Goal: Information Seeking & Learning: Check status

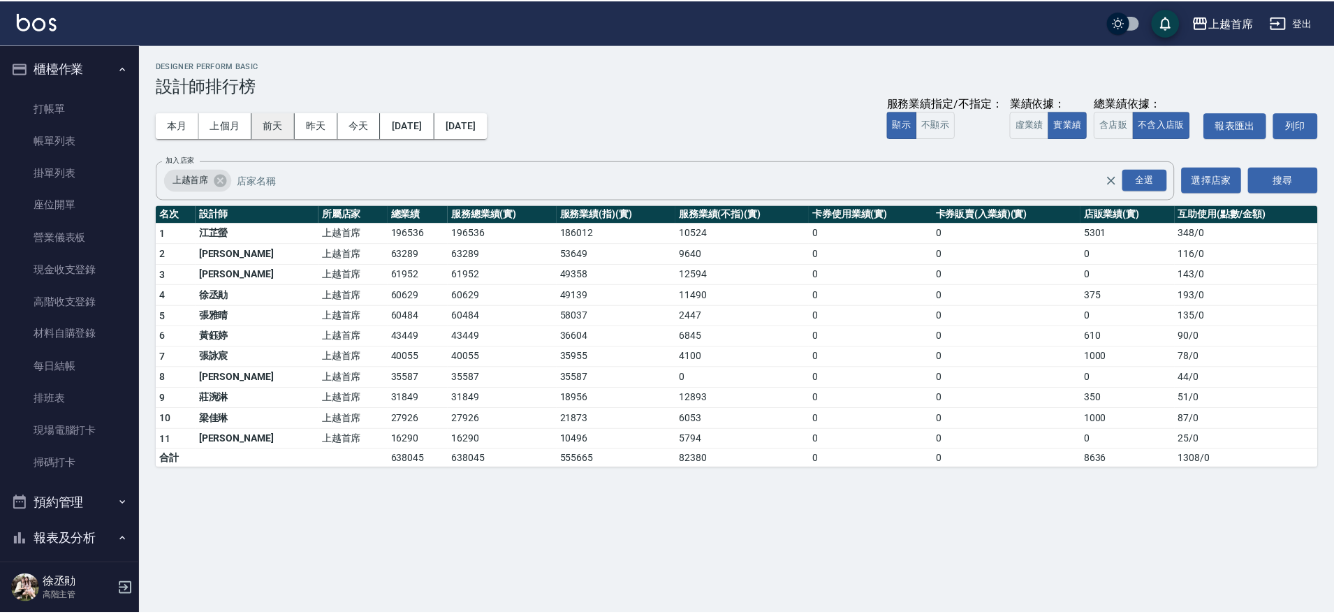
scroll to position [854, 0]
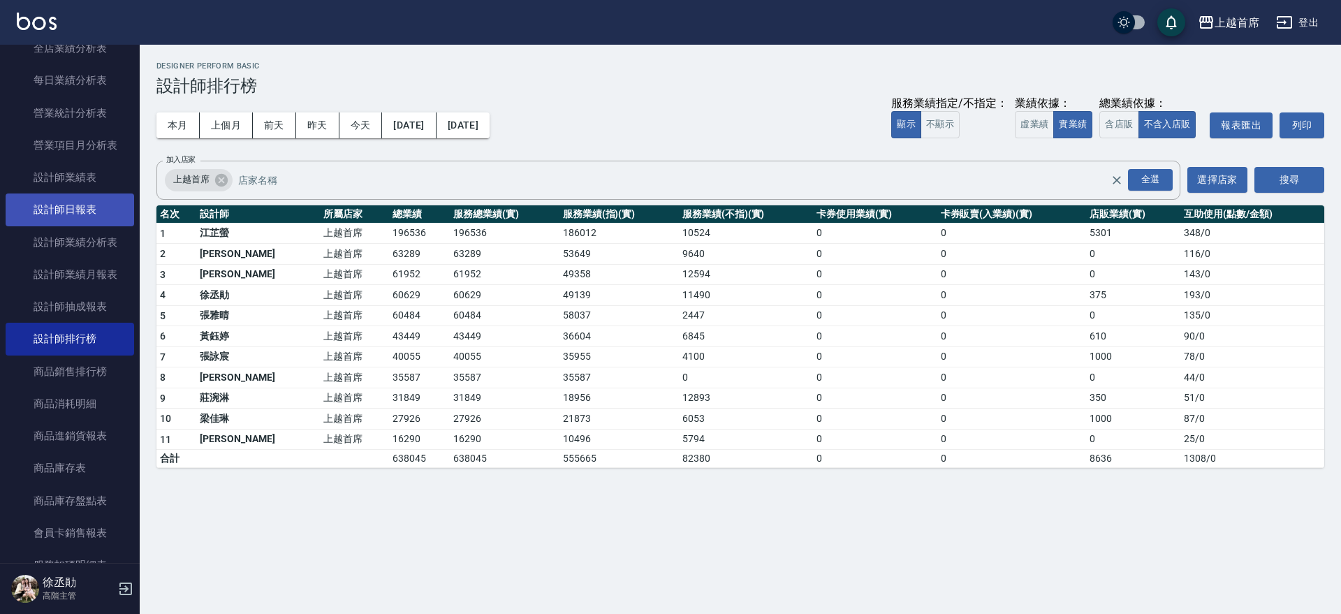
drag, startPoint x: 80, startPoint y: 214, endPoint x: 118, endPoint y: 209, distance: 38.8
click at [80, 214] on link "設計師日報表" at bounding box center [70, 210] width 129 height 32
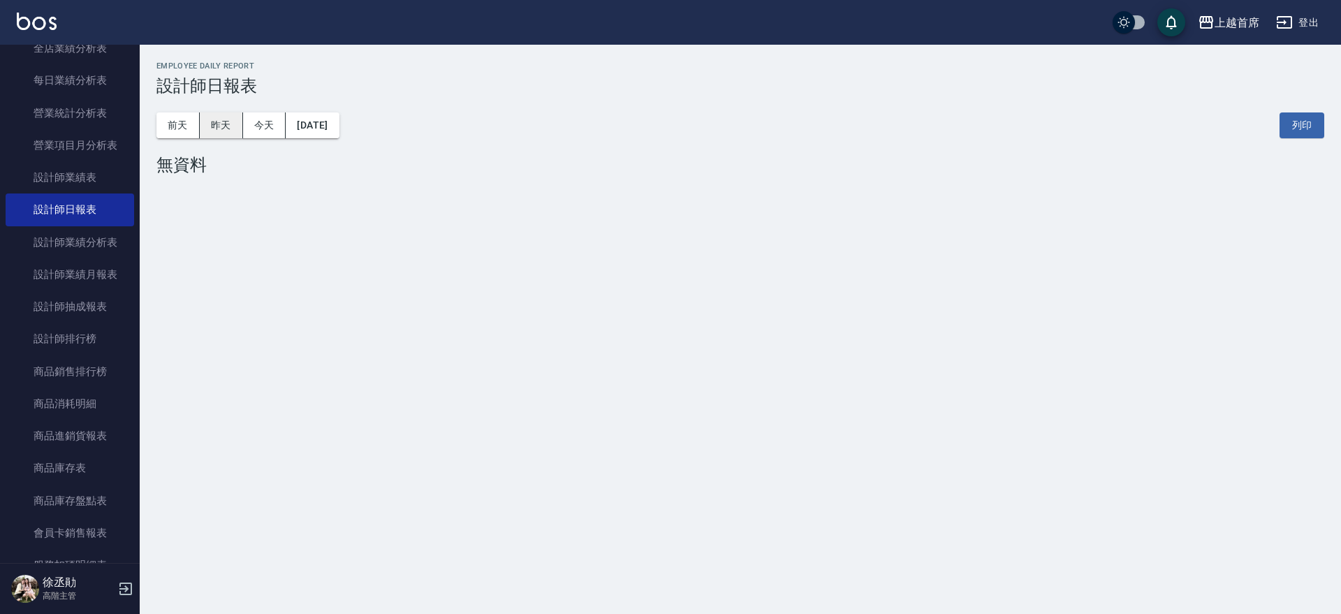
click at [230, 118] on button "昨天" at bounding box center [221, 125] width 43 height 26
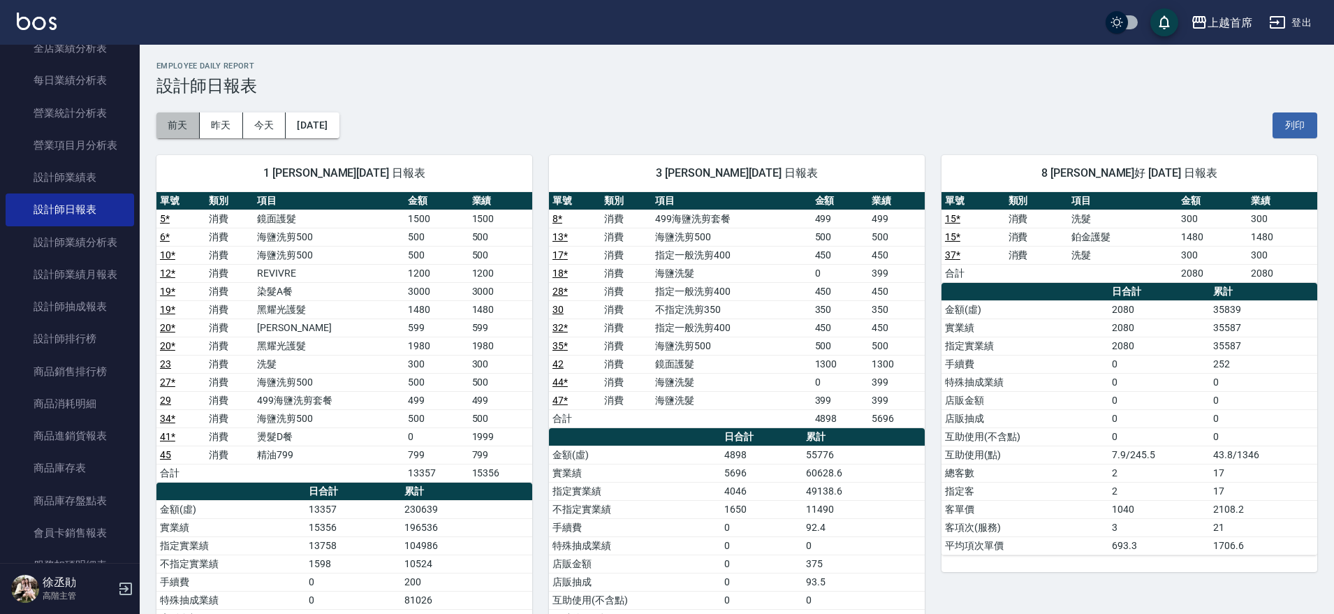
drag, startPoint x: 184, startPoint y: 124, endPoint x: 205, endPoint y: 110, distance: 25.2
click at [184, 121] on button "前天" at bounding box center [177, 125] width 43 height 26
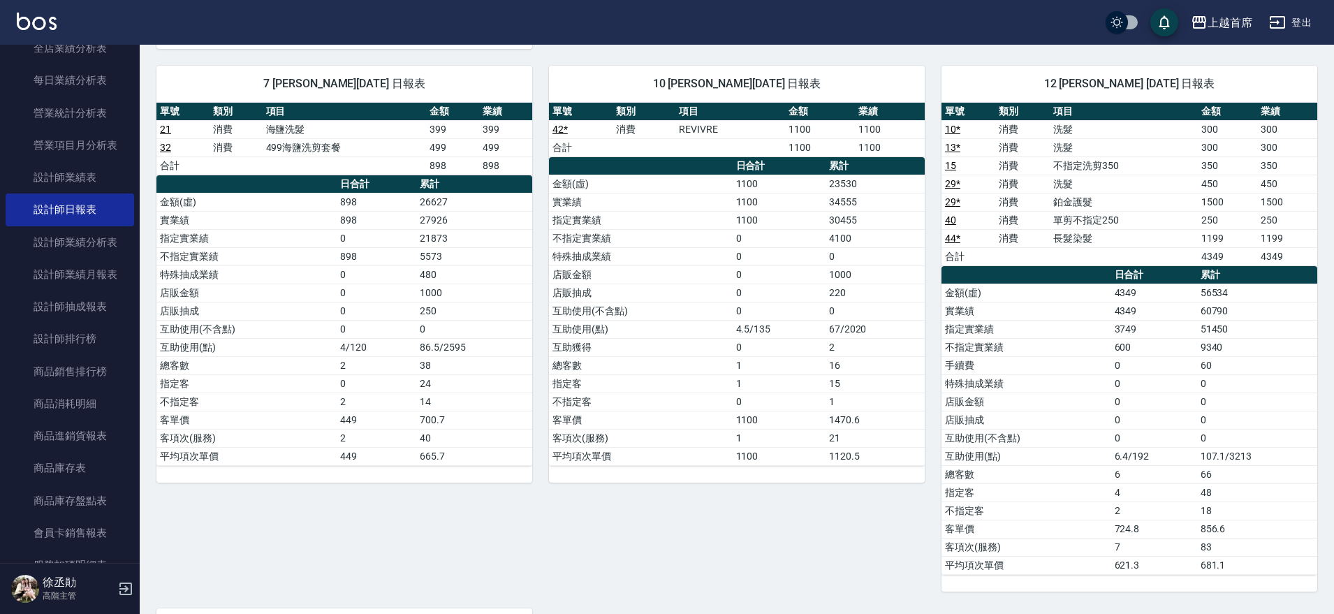
scroll to position [882, 0]
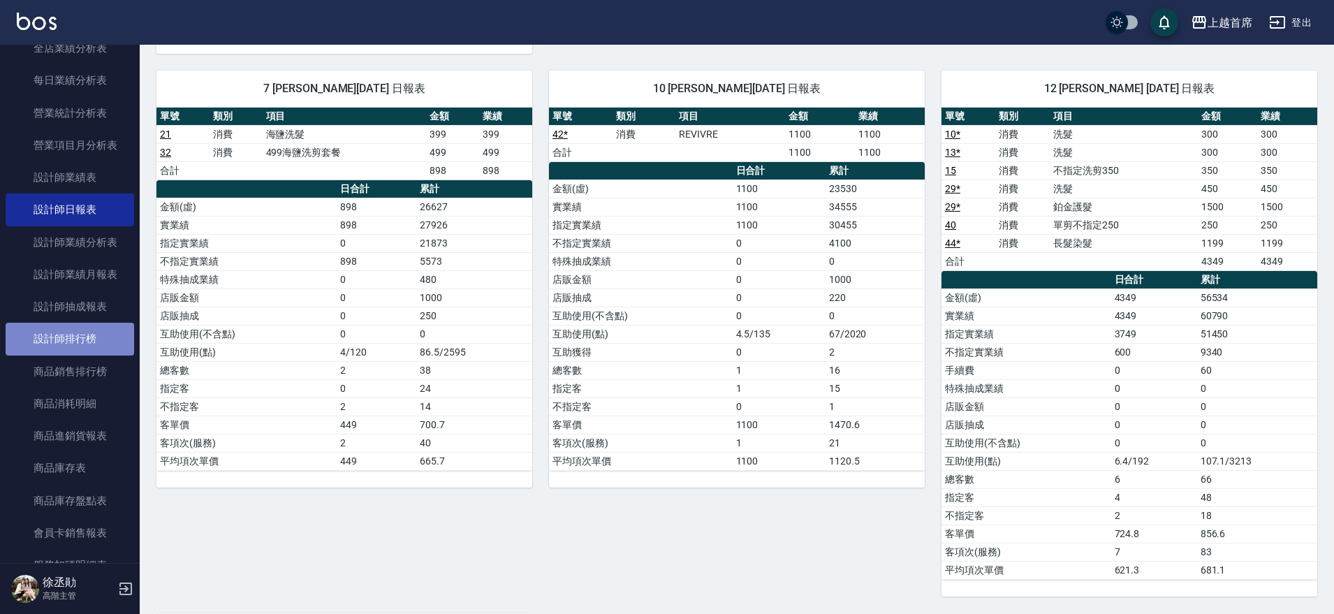
click at [98, 335] on link "設計師排行榜" at bounding box center [70, 339] width 129 height 32
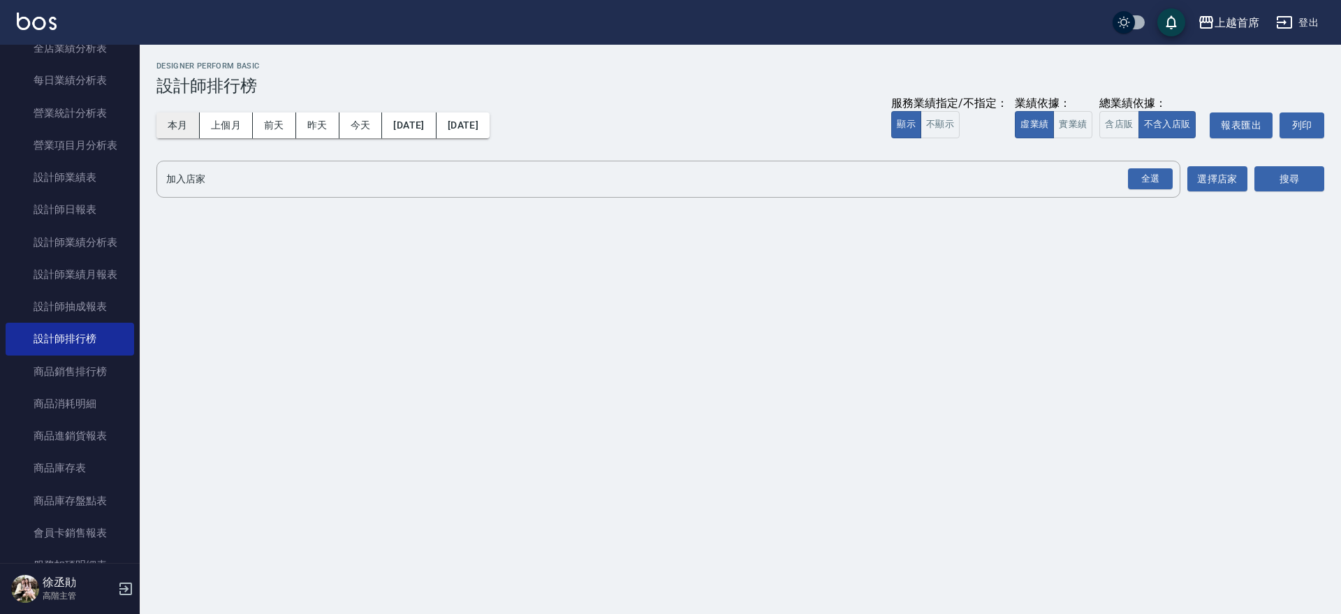
drag, startPoint x: 184, startPoint y: 136, endPoint x: 184, endPoint y: 129, distance: 7.7
click at [184, 131] on button "本月" at bounding box center [177, 125] width 43 height 26
click at [184, 129] on button "本月" at bounding box center [177, 125] width 43 height 26
click at [1069, 120] on button "實業績" at bounding box center [1073, 124] width 39 height 27
click at [1142, 170] on div "全選" at bounding box center [1150, 179] width 45 height 22
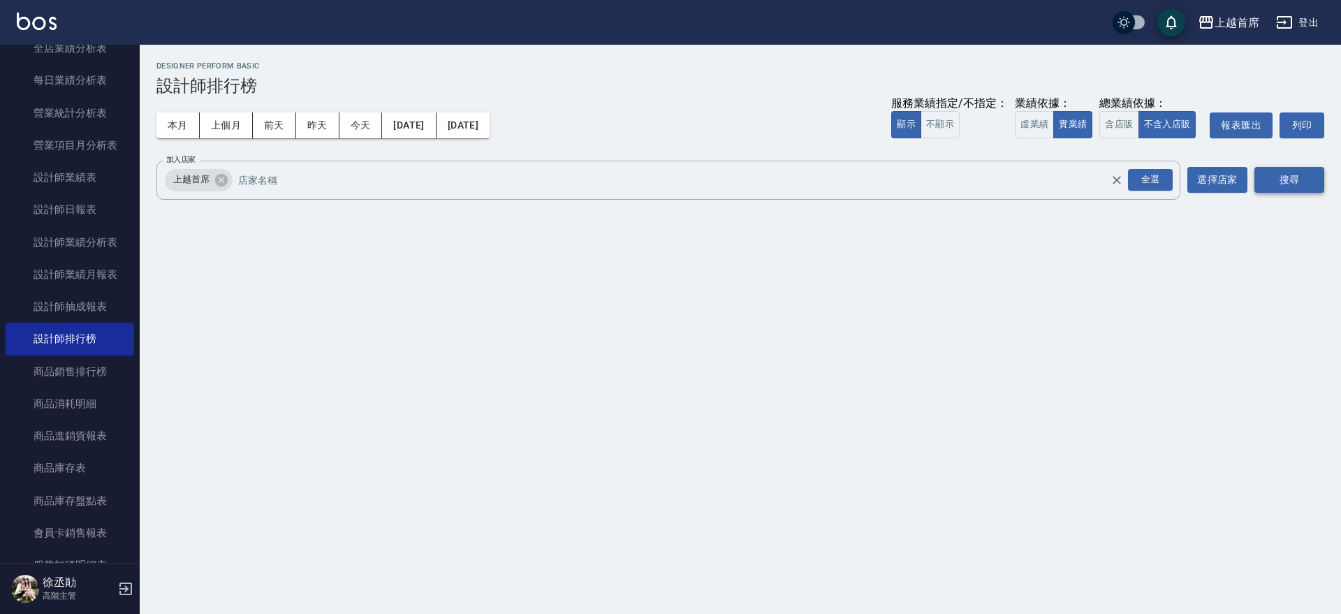
click at [1302, 185] on button "搜尋" at bounding box center [1290, 180] width 70 height 26
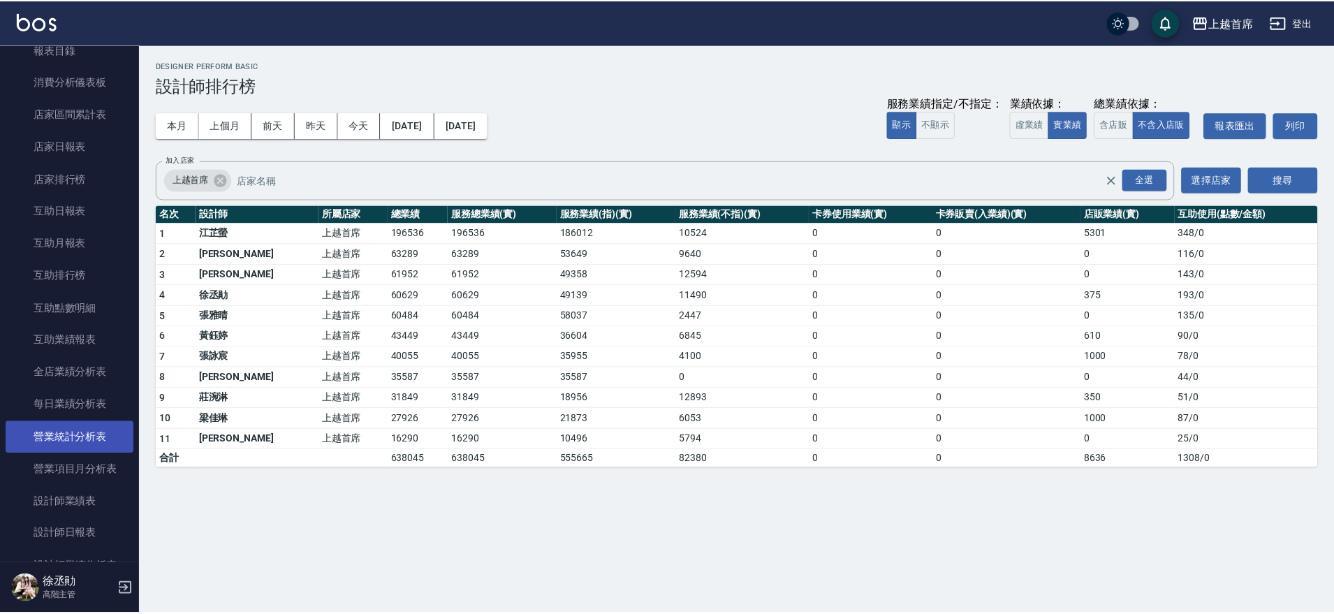
scroll to position [504, 0]
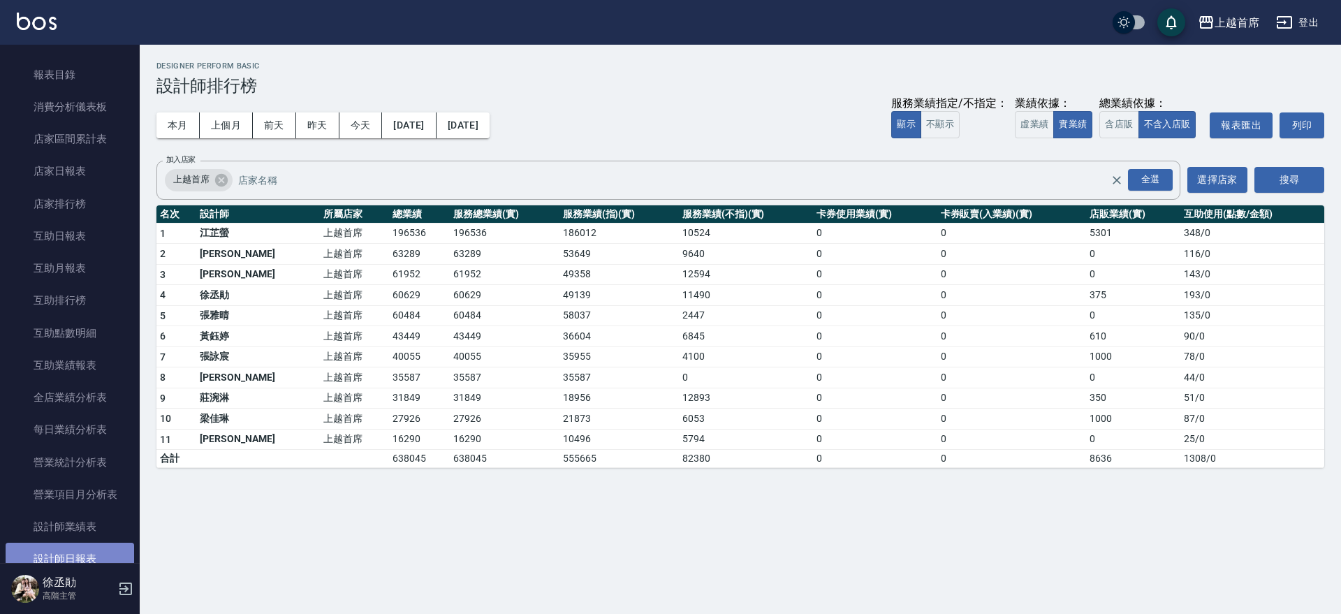
click at [107, 552] on link "設計師日報表" at bounding box center [70, 559] width 129 height 32
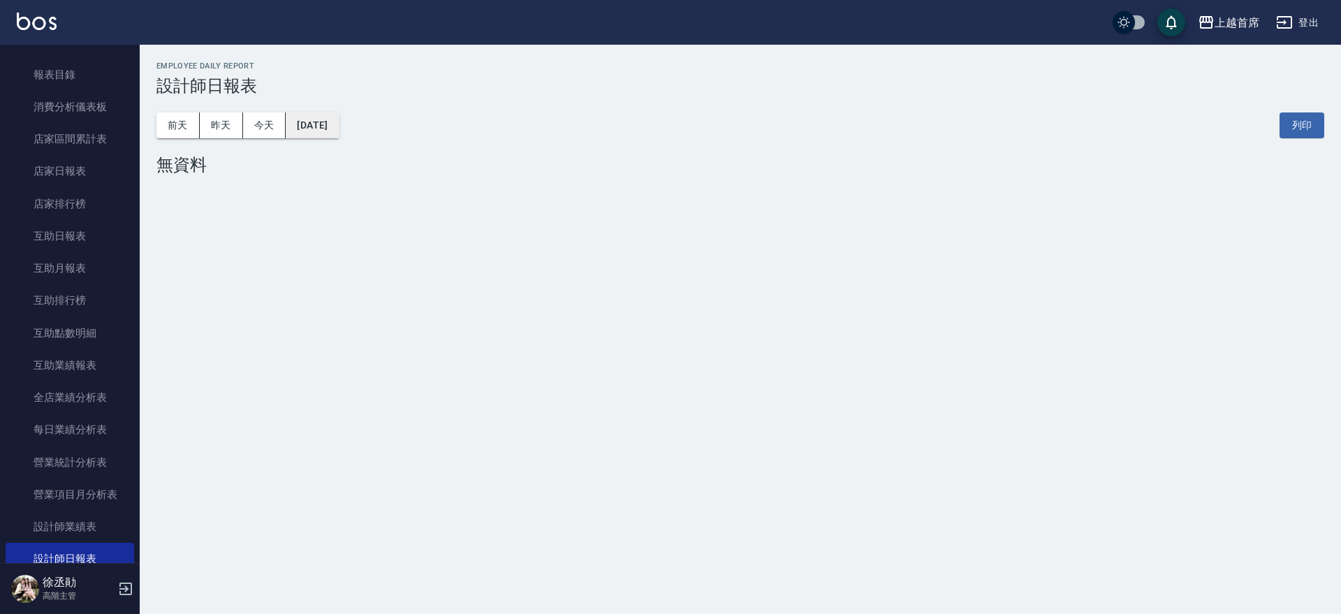
click at [331, 123] on button "[DATE]" at bounding box center [312, 125] width 53 height 26
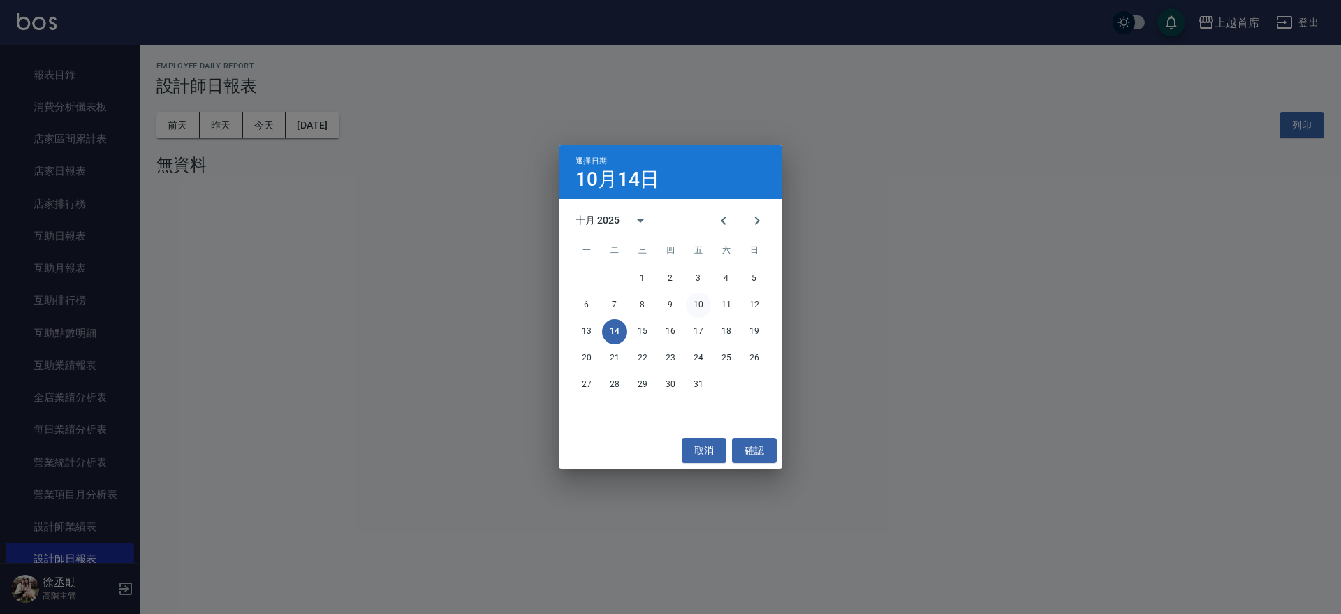
click at [701, 303] on button "10" at bounding box center [698, 305] width 25 height 25
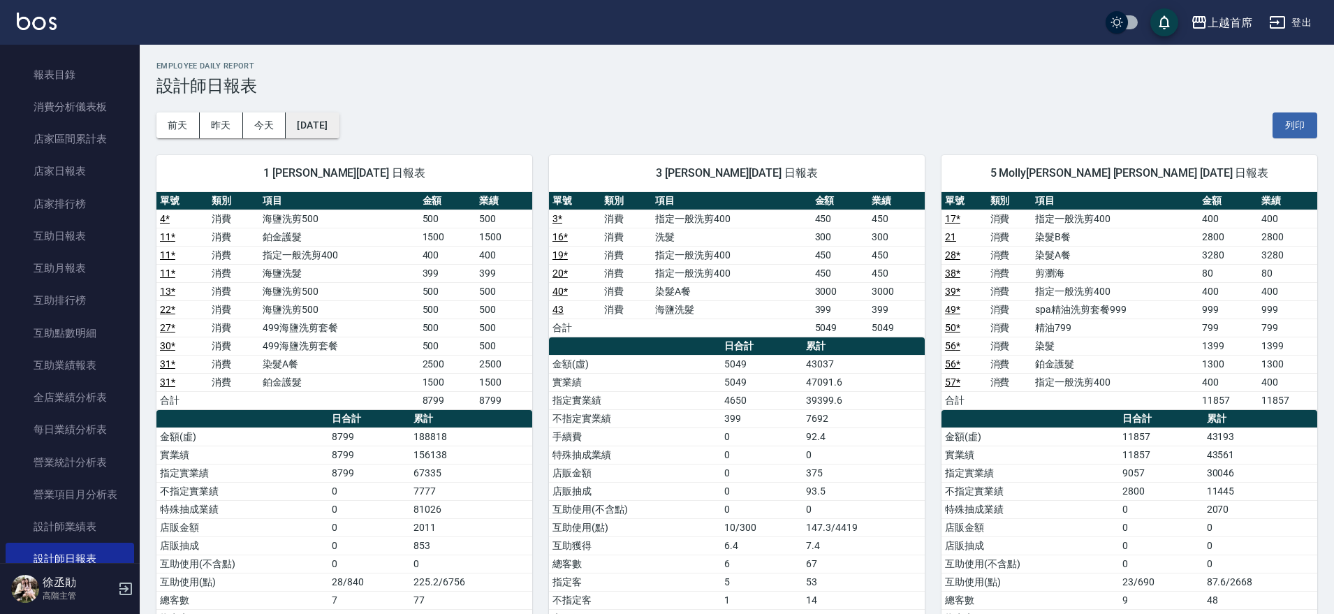
click at [315, 119] on button "[DATE]" at bounding box center [312, 125] width 53 height 26
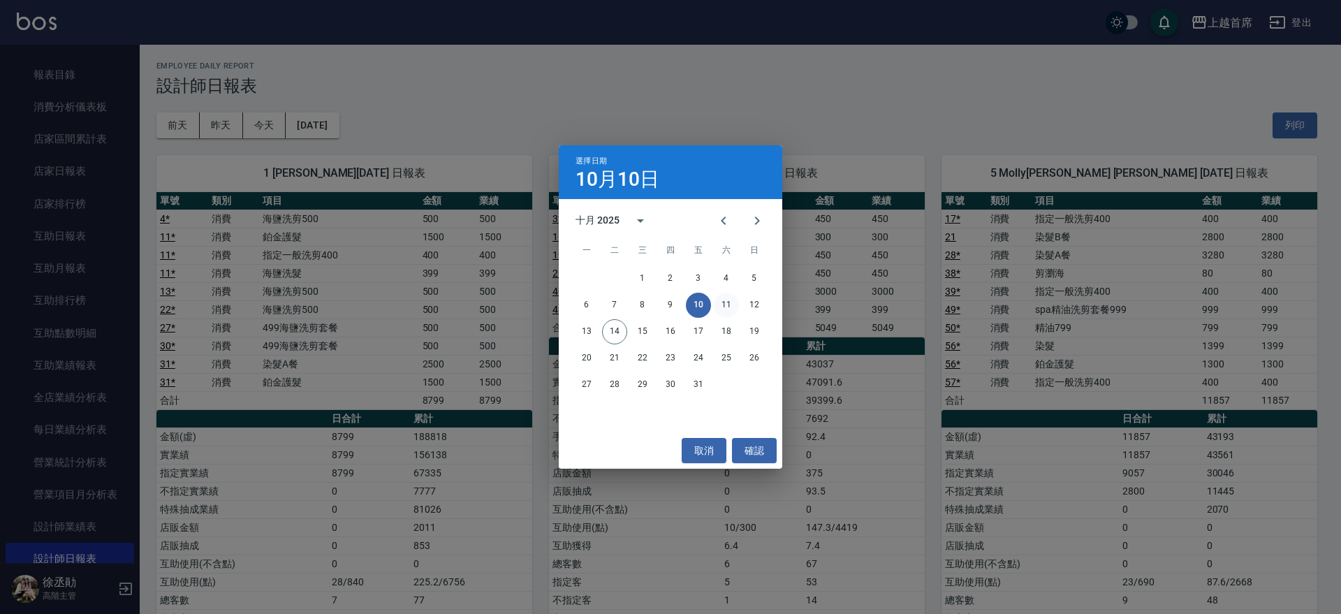
click at [731, 306] on button "11" at bounding box center [726, 305] width 25 height 25
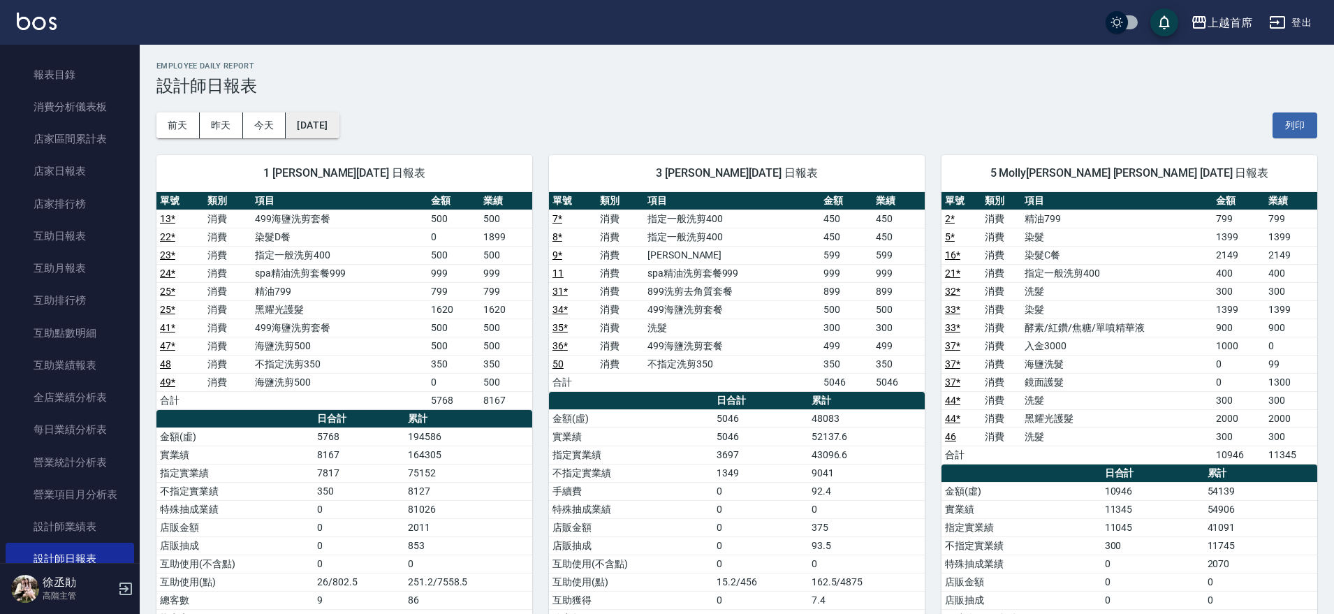
click at [307, 131] on button "[DATE]" at bounding box center [312, 125] width 53 height 26
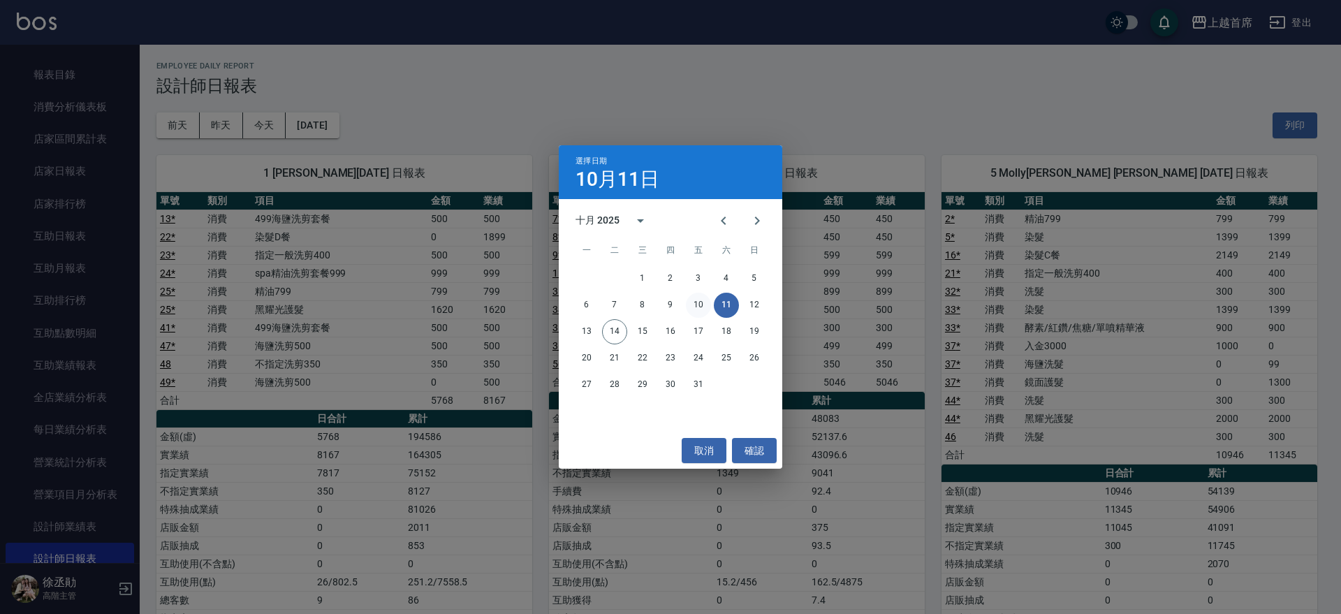
click at [706, 304] on button "10" at bounding box center [698, 305] width 25 height 25
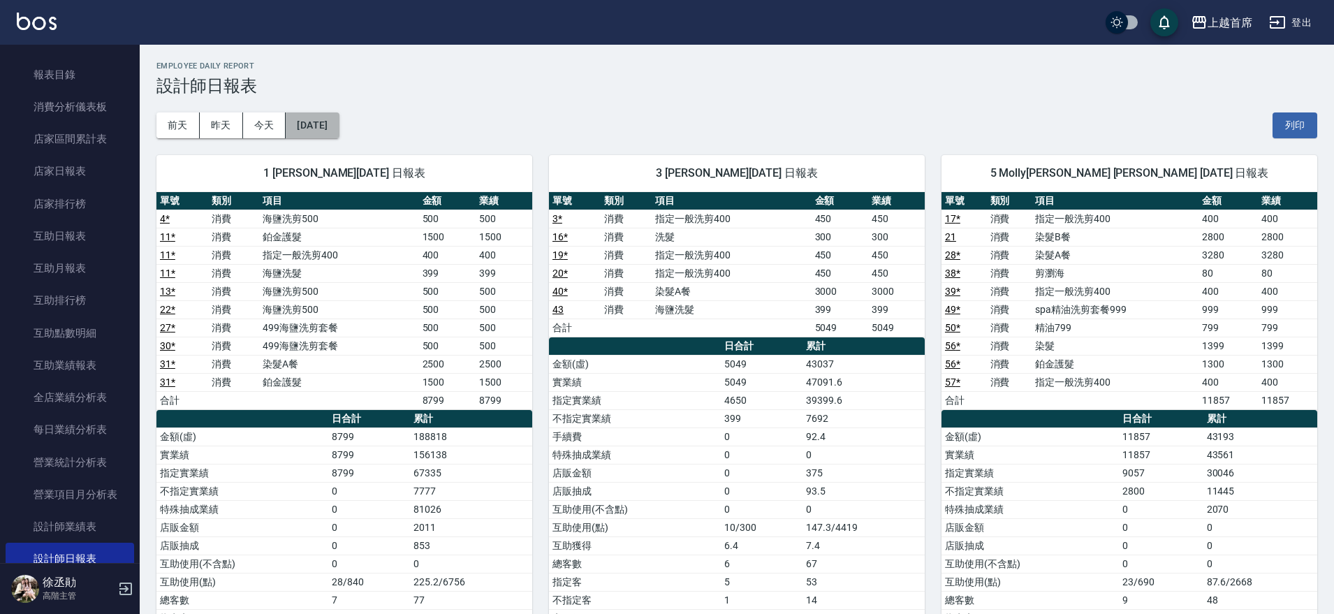
click at [339, 127] on button "[DATE]" at bounding box center [312, 125] width 53 height 26
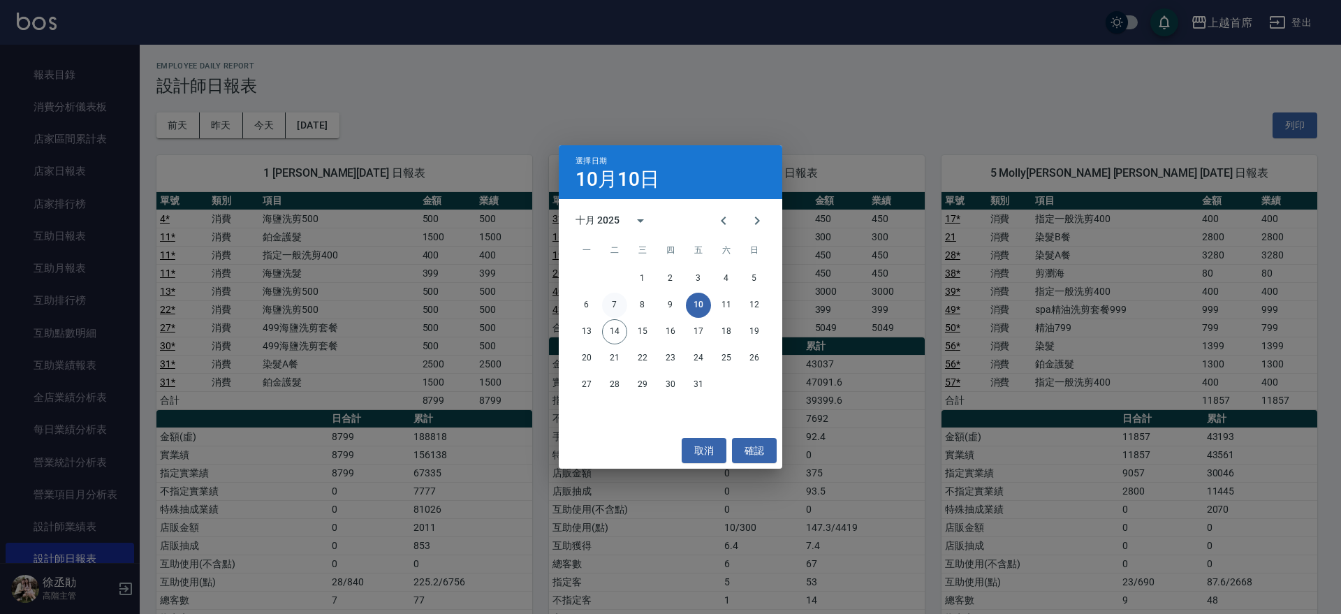
click at [619, 298] on button "7" at bounding box center [614, 305] width 25 height 25
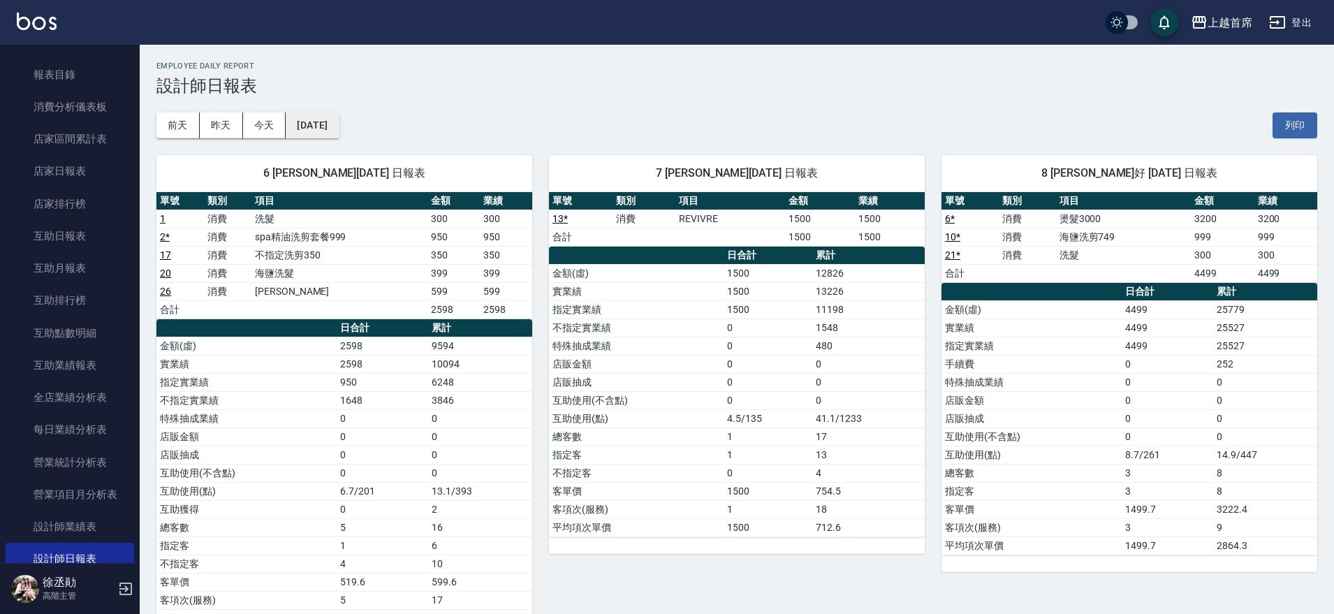
click at [339, 117] on button "[DATE]" at bounding box center [312, 125] width 53 height 26
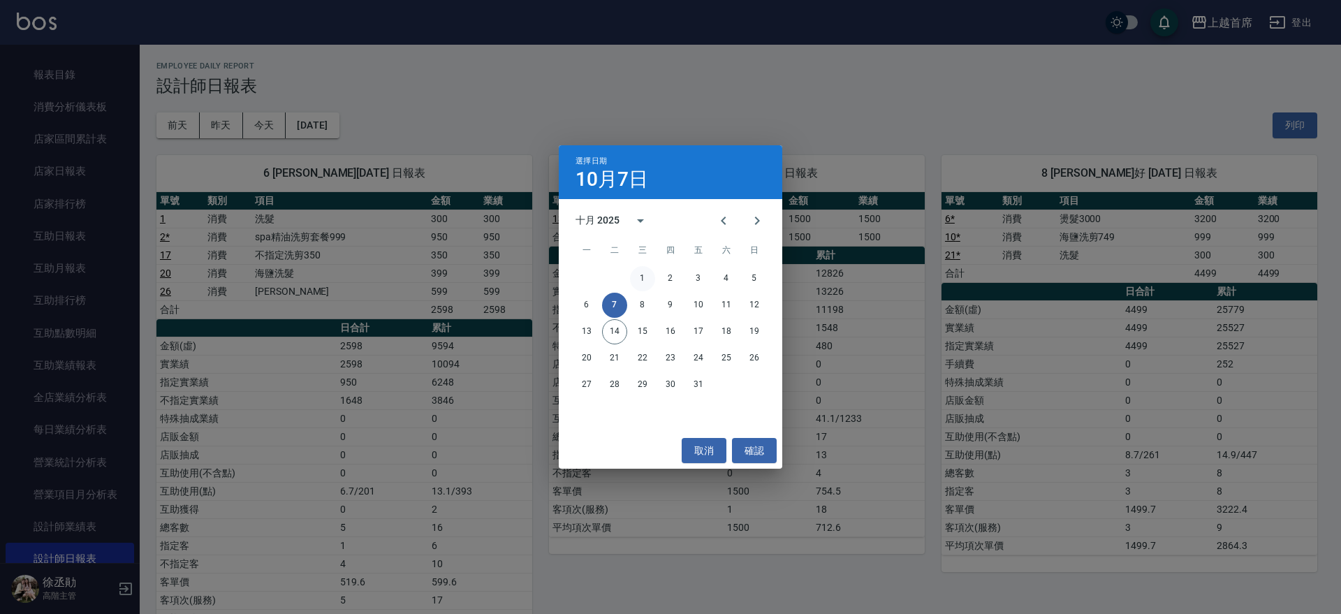
click at [639, 277] on button "1" at bounding box center [642, 278] width 25 height 25
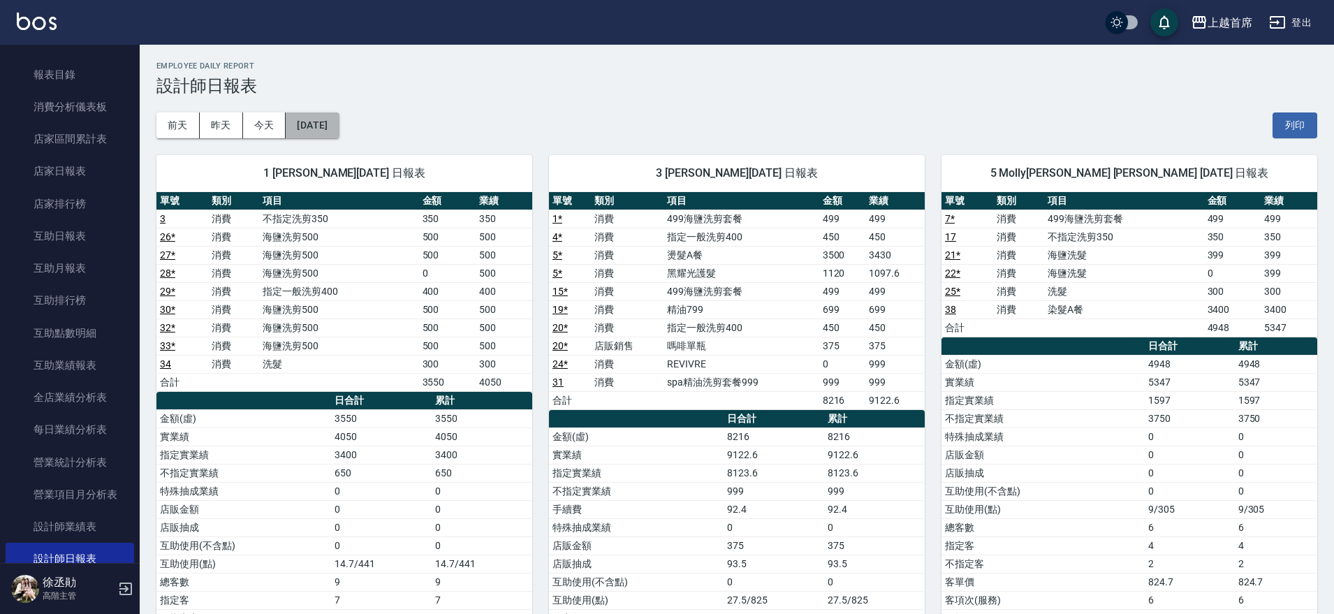
click at [339, 124] on button "[DATE]" at bounding box center [312, 125] width 53 height 26
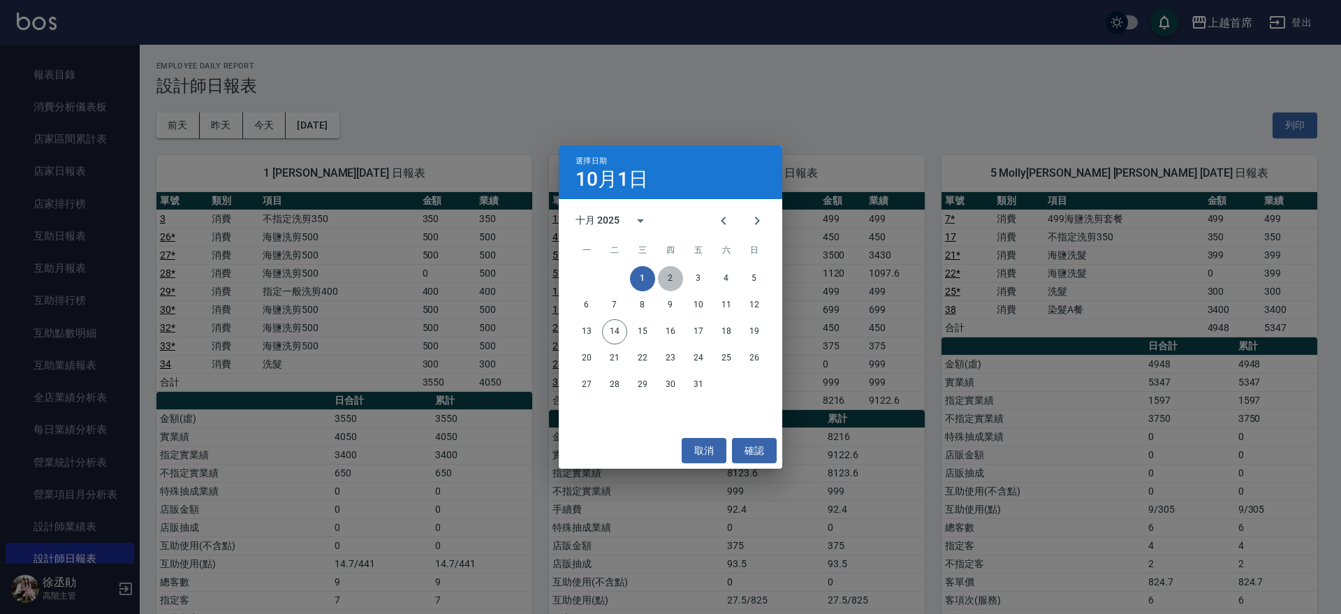
click at [669, 272] on button "2" at bounding box center [670, 278] width 25 height 25
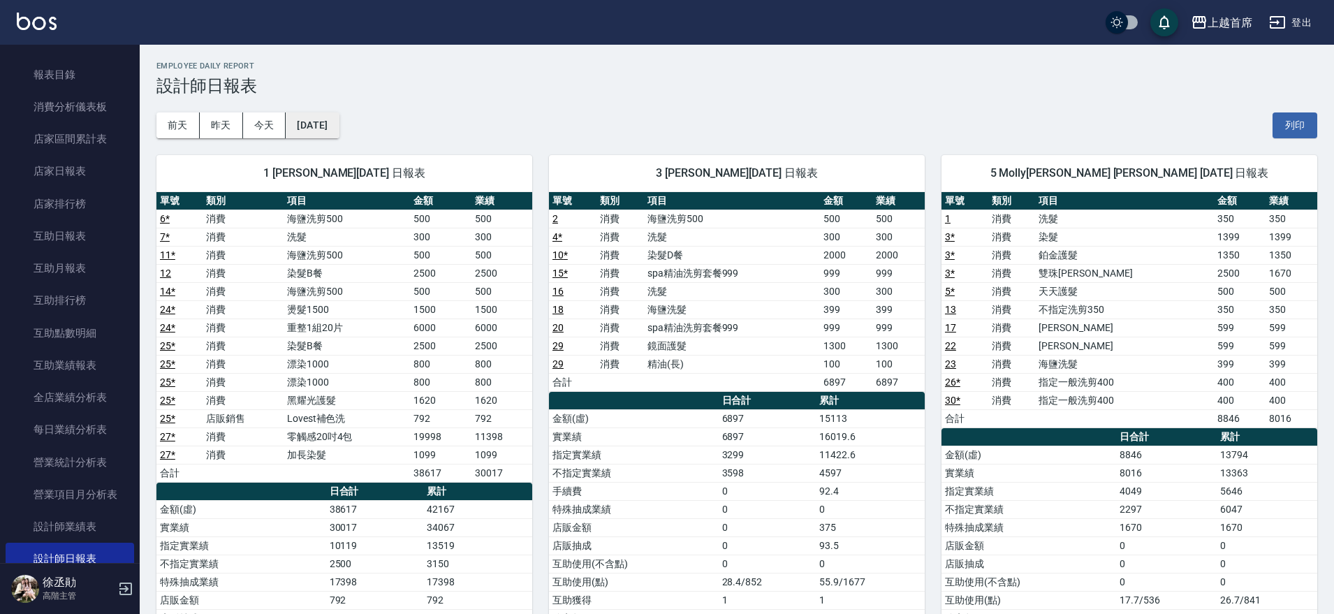
click at [330, 129] on button "[DATE]" at bounding box center [312, 125] width 53 height 26
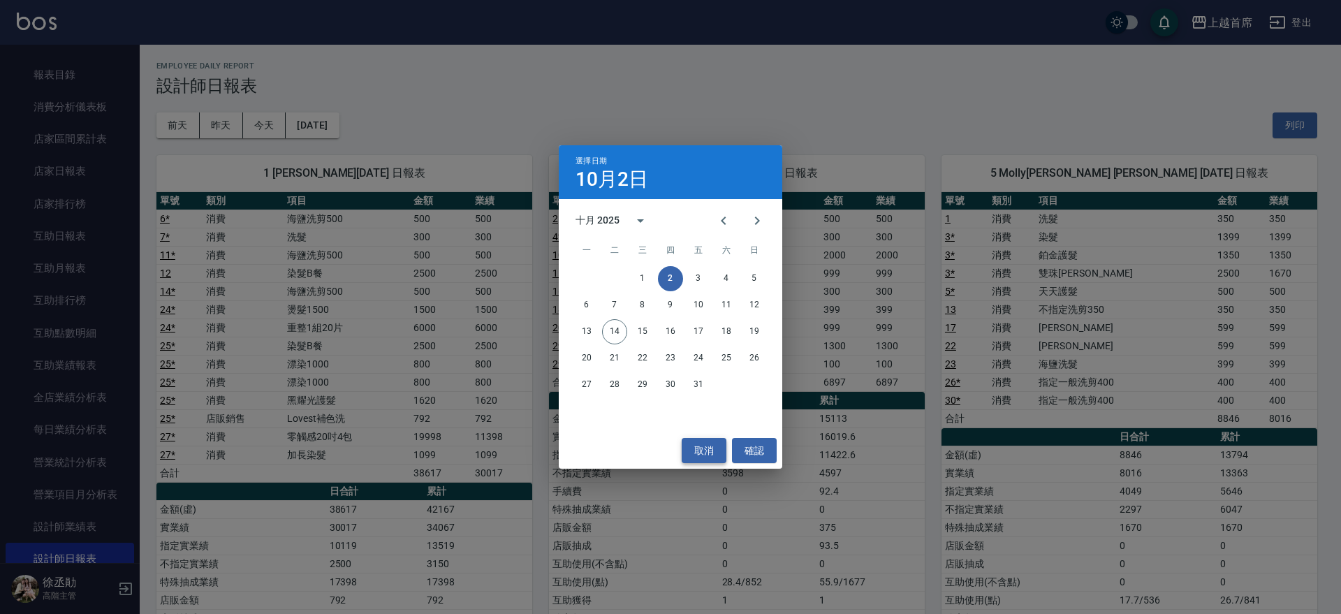
click at [697, 439] on button "取消" at bounding box center [704, 451] width 45 height 26
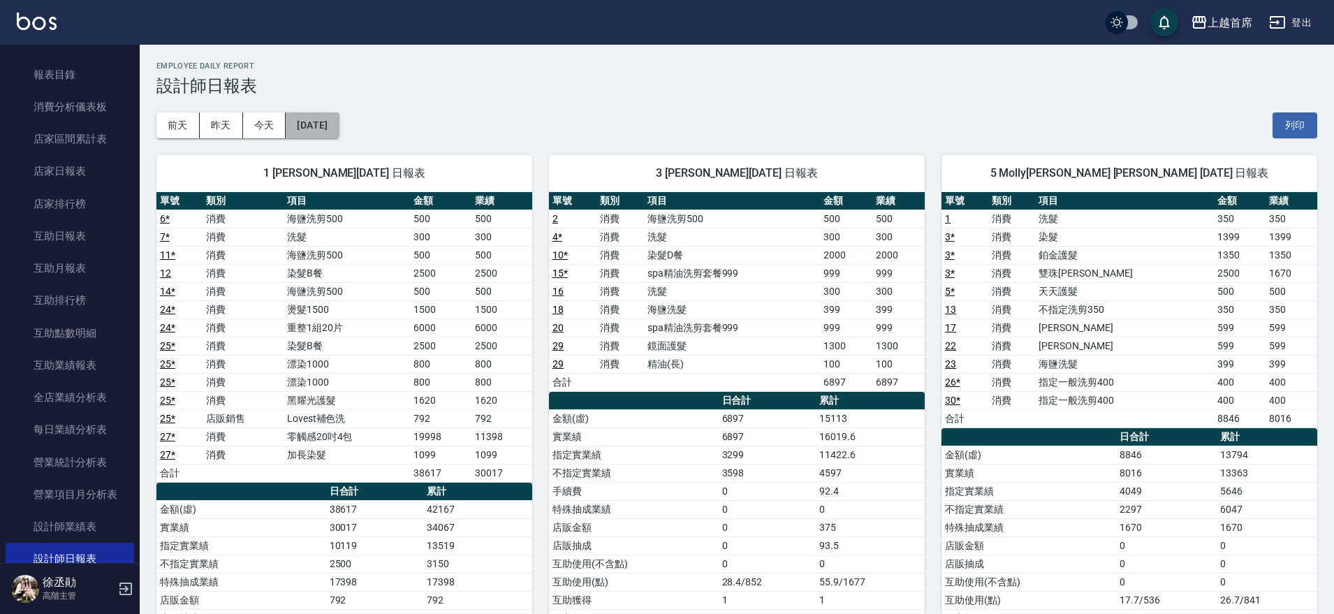
click at [325, 122] on button "[DATE]" at bounding box center [312, 125] width 53 height 26
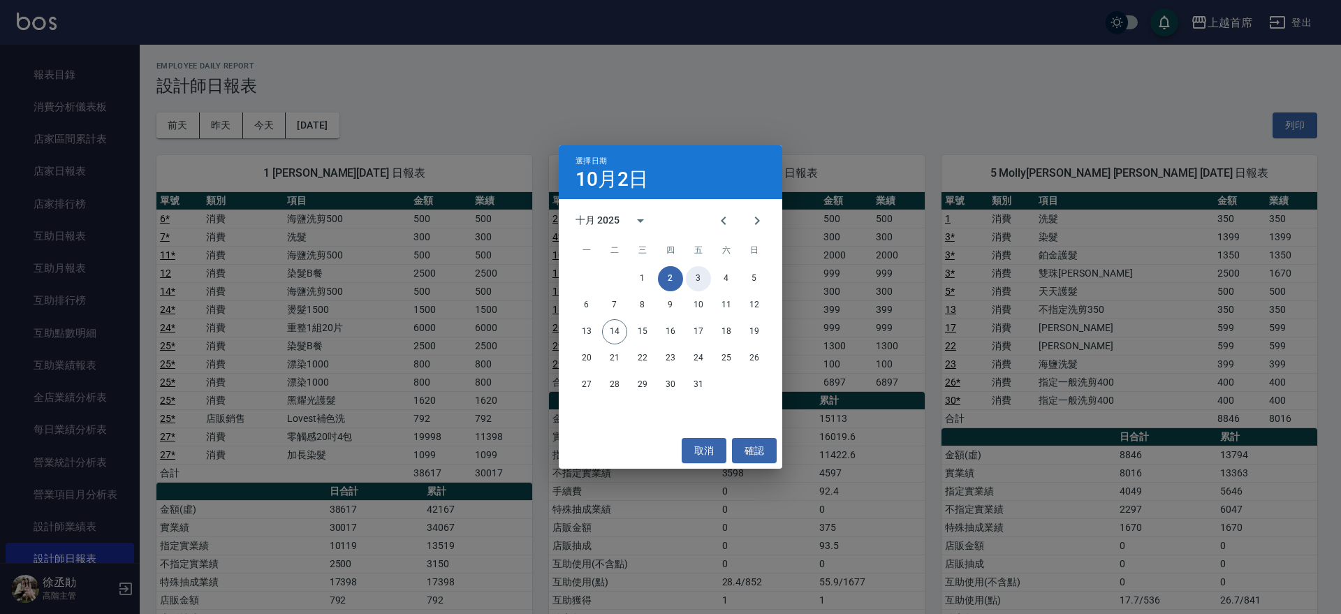
click at [694, 274] on button "3" at bounding box center [698, 278] width 25 height 25
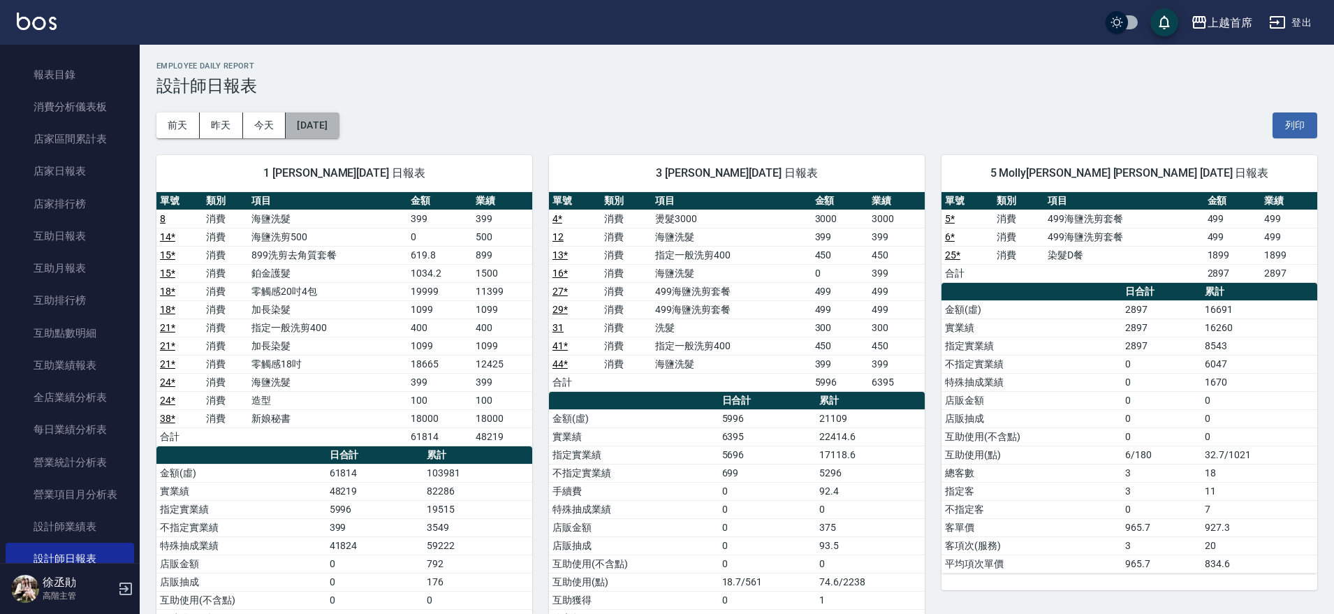
click at [339, 127] on button "[DATE]" at bounding box center [312, 125] width 53 height 26
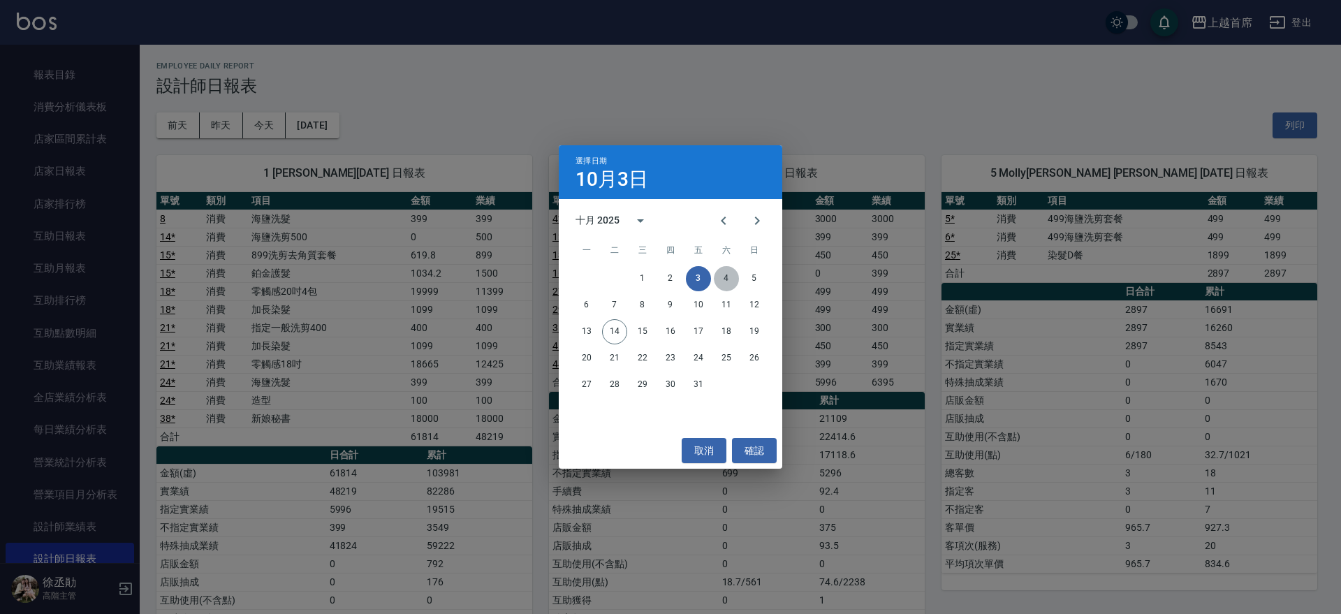
click at [721, 284] on button "4" at bounding box center [726, 278] width 25 height 25
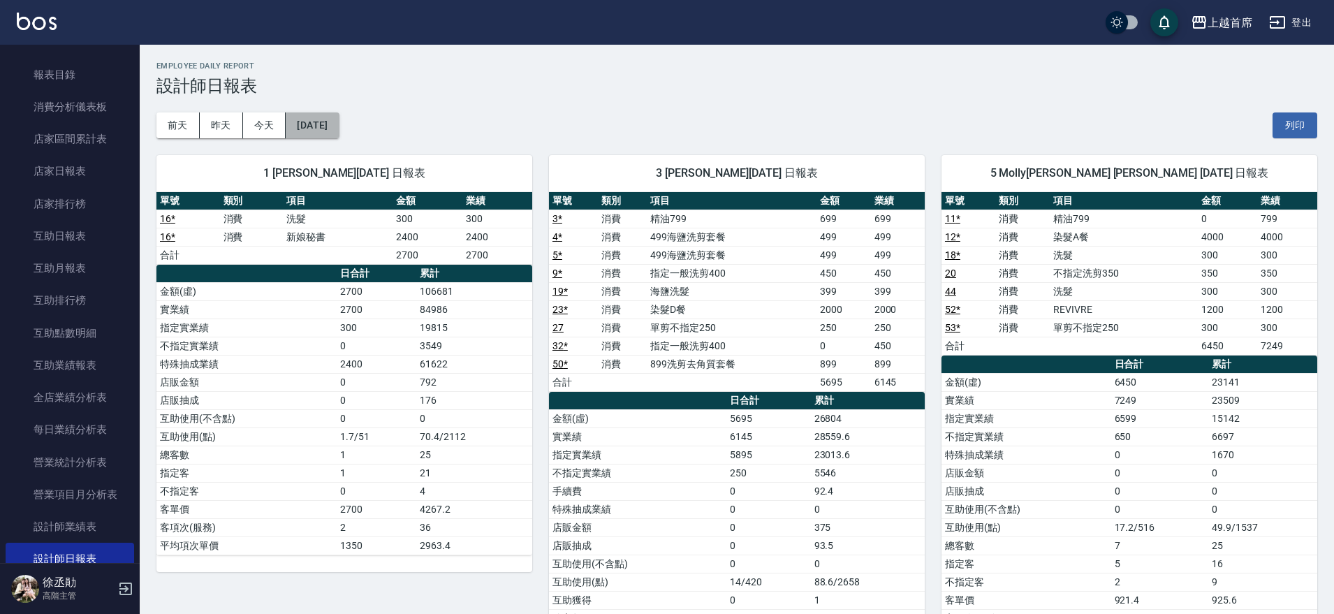
click at [339, 127] on button "[DATE]" at bounding box center [312, 125] width 53 height 26
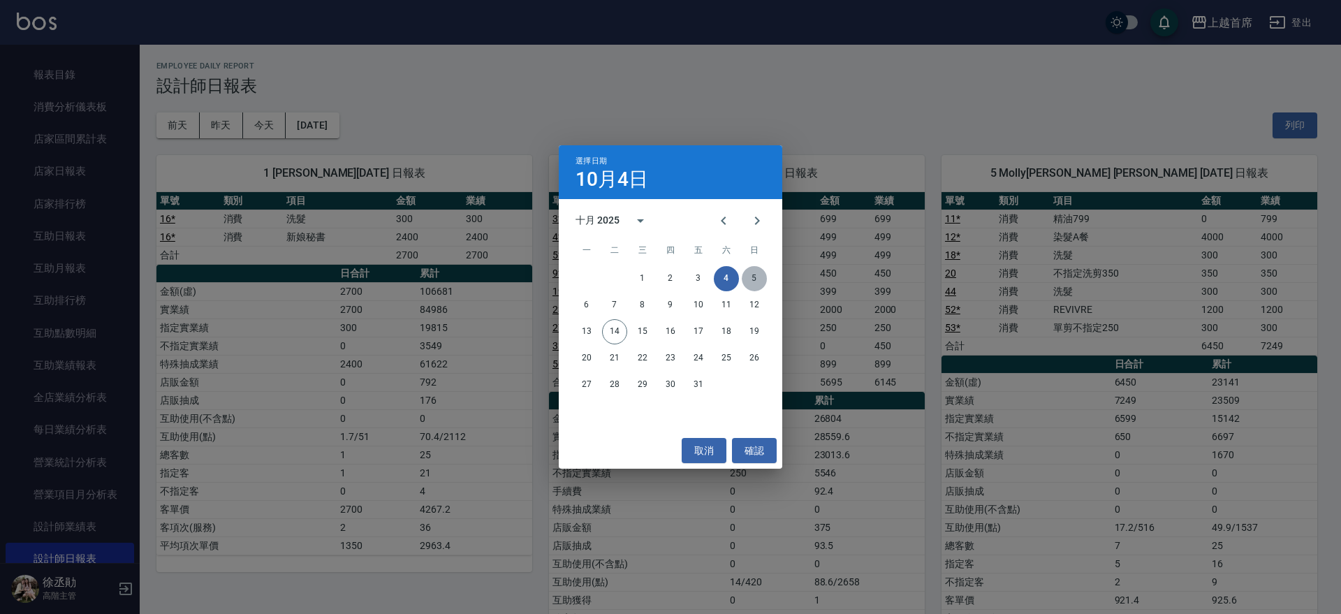
click at [753, 275] on button "5" at bounding box center [754, 278] width 25 height 25
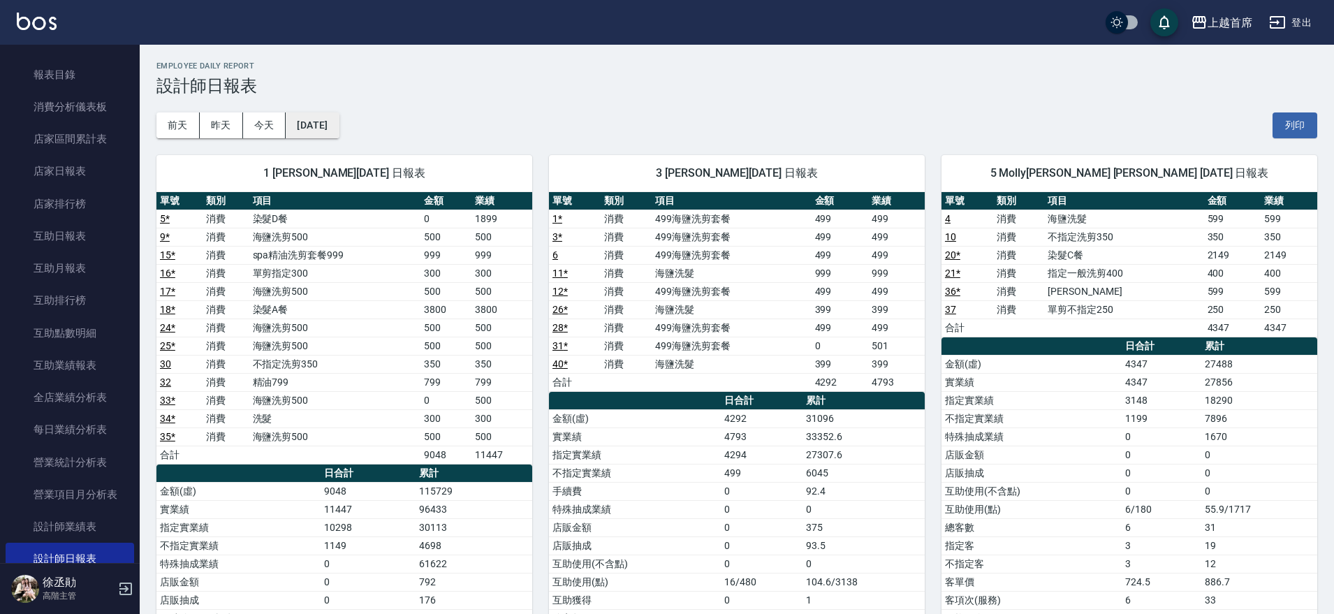
click at [332, 127] on button "[DATE]" at bounding box center [312, 125] width 53 height 26
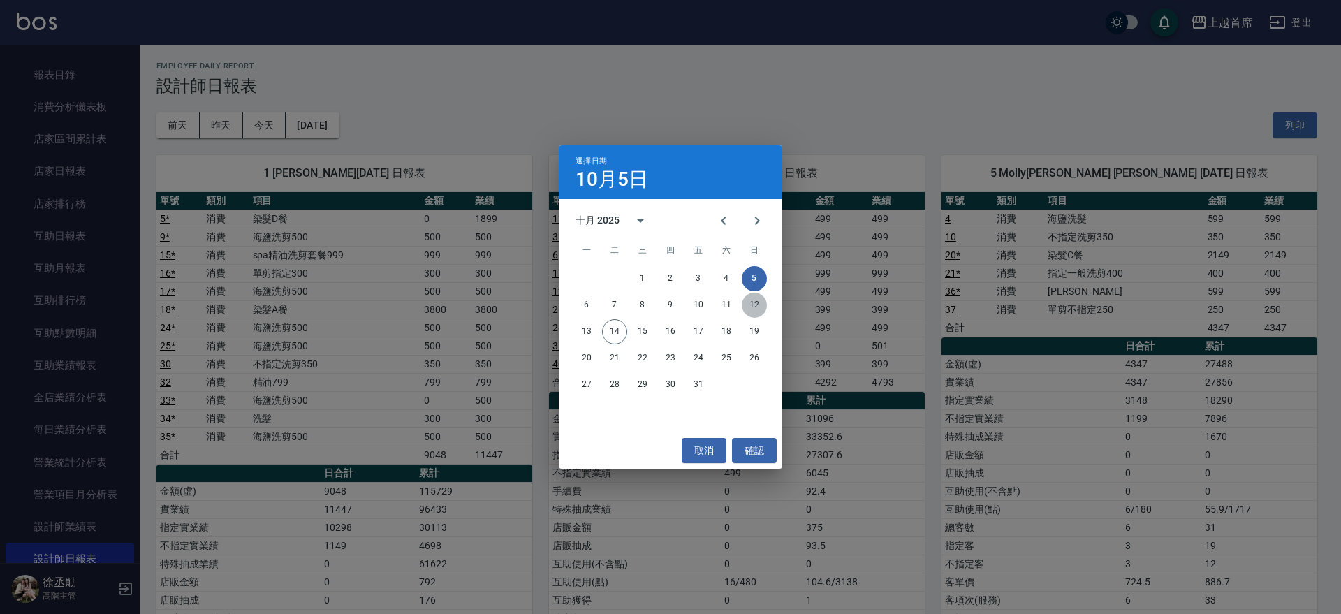
click at [758, 305] on button "12" at bounding box center [754, 305] width 25 height 25
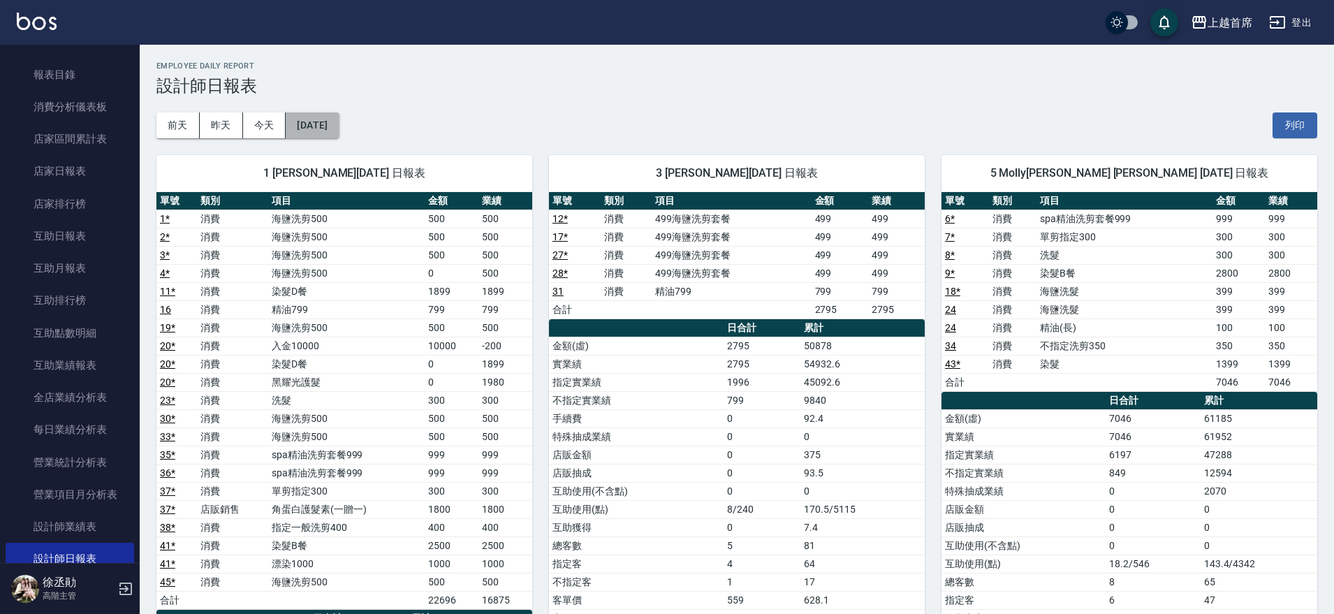
click at [339, 119] on button "[DATE]" at bounding box center [312, 125] width 53 height 26
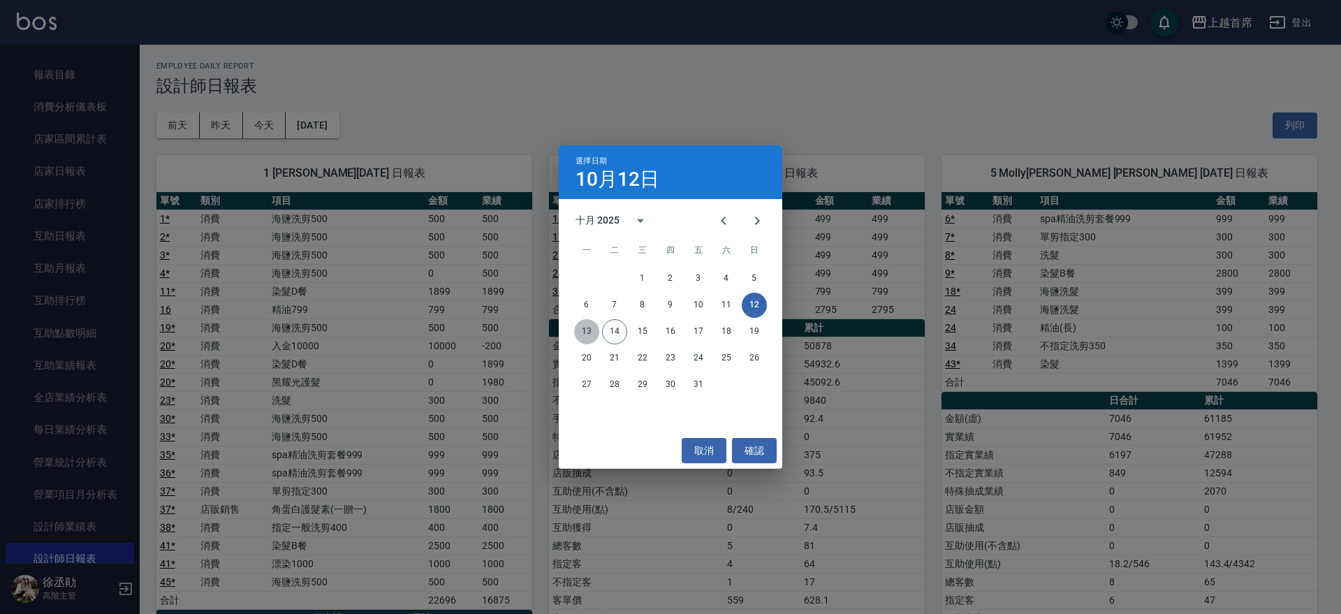
click at [593, 330] on button "13" at bounding box center [586, 331] width 25 height 25
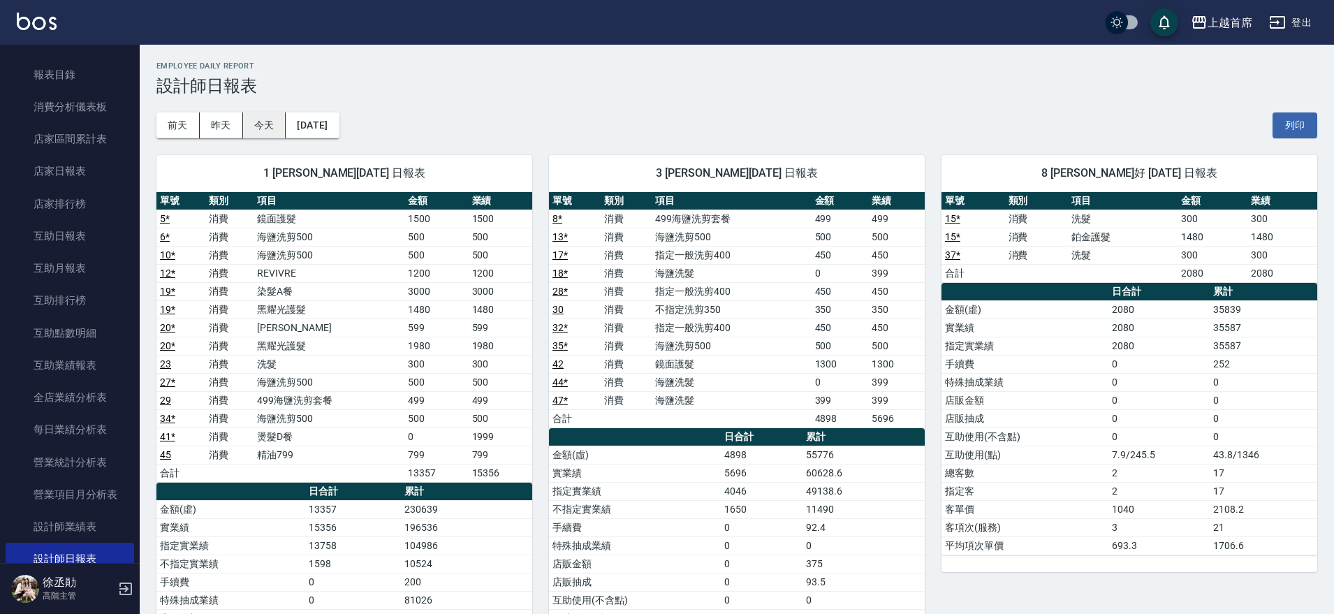
click at [251, 128] on button "今天" at bounding box center [264, 125] width 43 height 26
